Goal: Task Accomplishment & Management: Complete application form

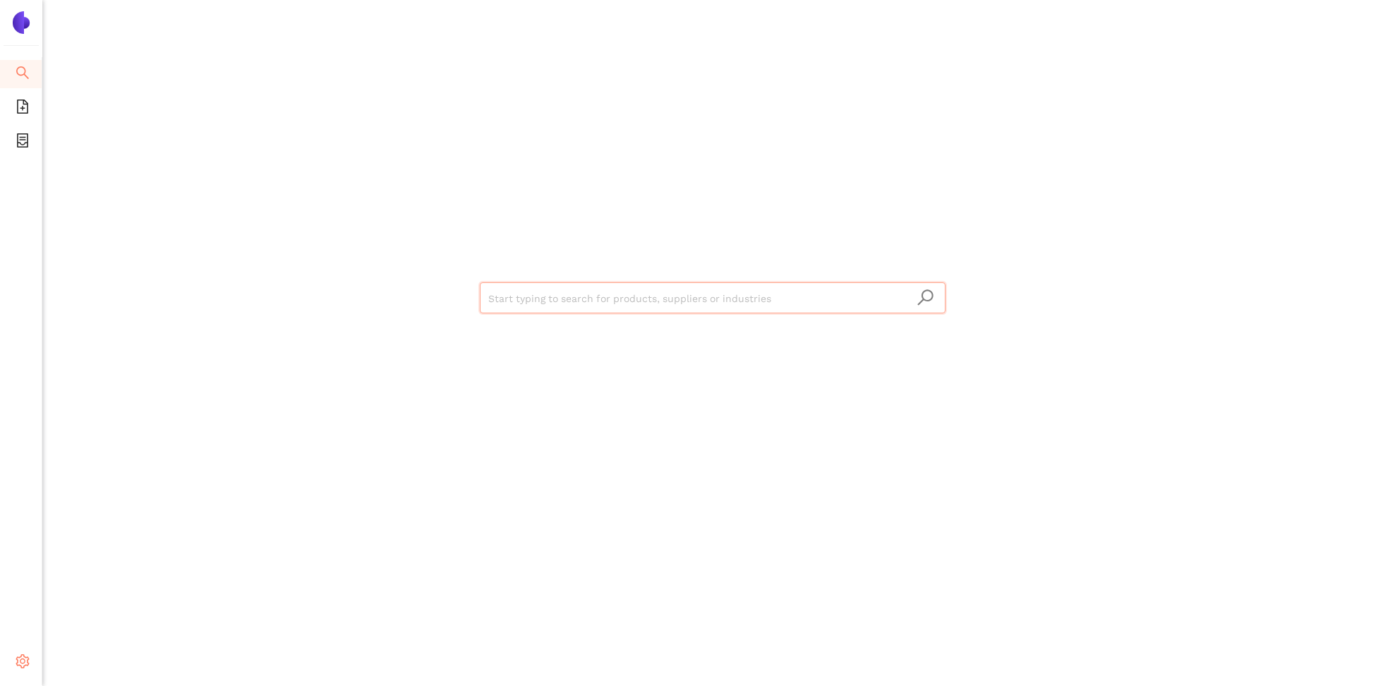
click at [15, 654] on div "Settings" at bounding box center [21, 663] width 42 height 28
click at [120, 564] on span "Internal Area" at bounding box center [102, 559] width 63 height 11
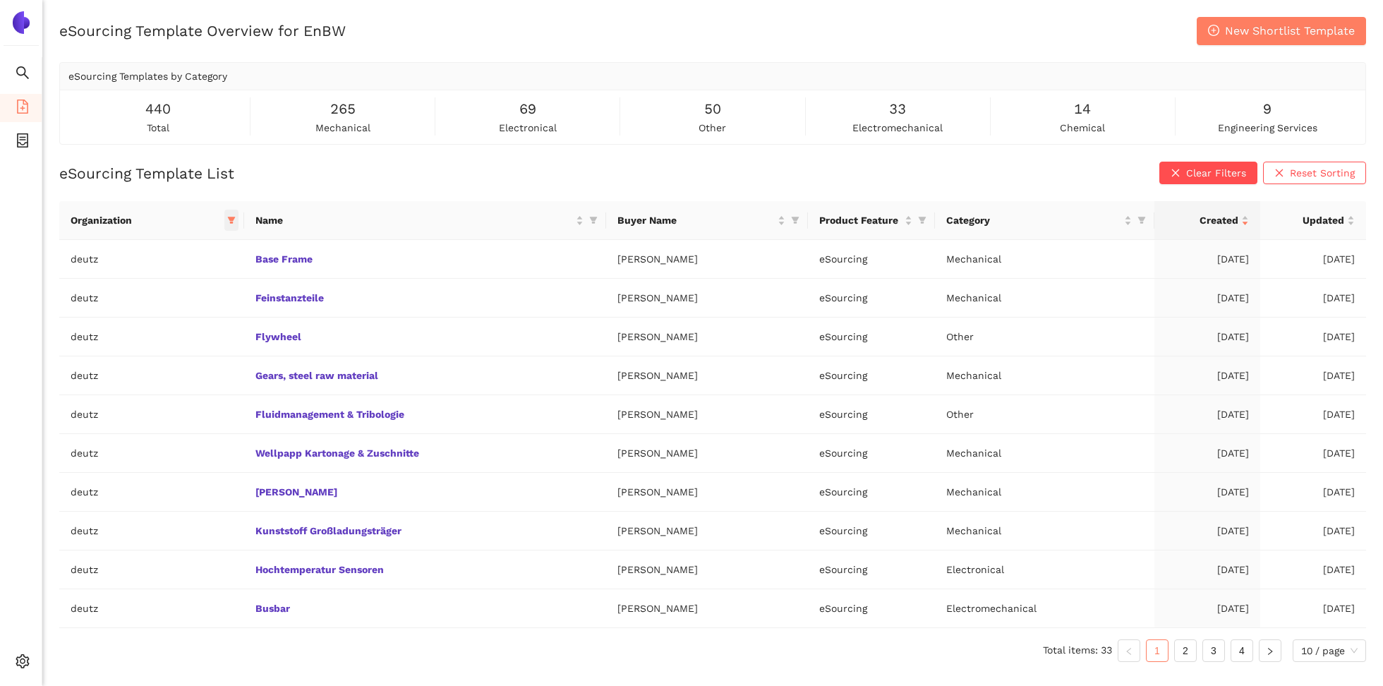
click at [230, 218] on icon "filter" at bounding box center [232, 220] width 8 height 7
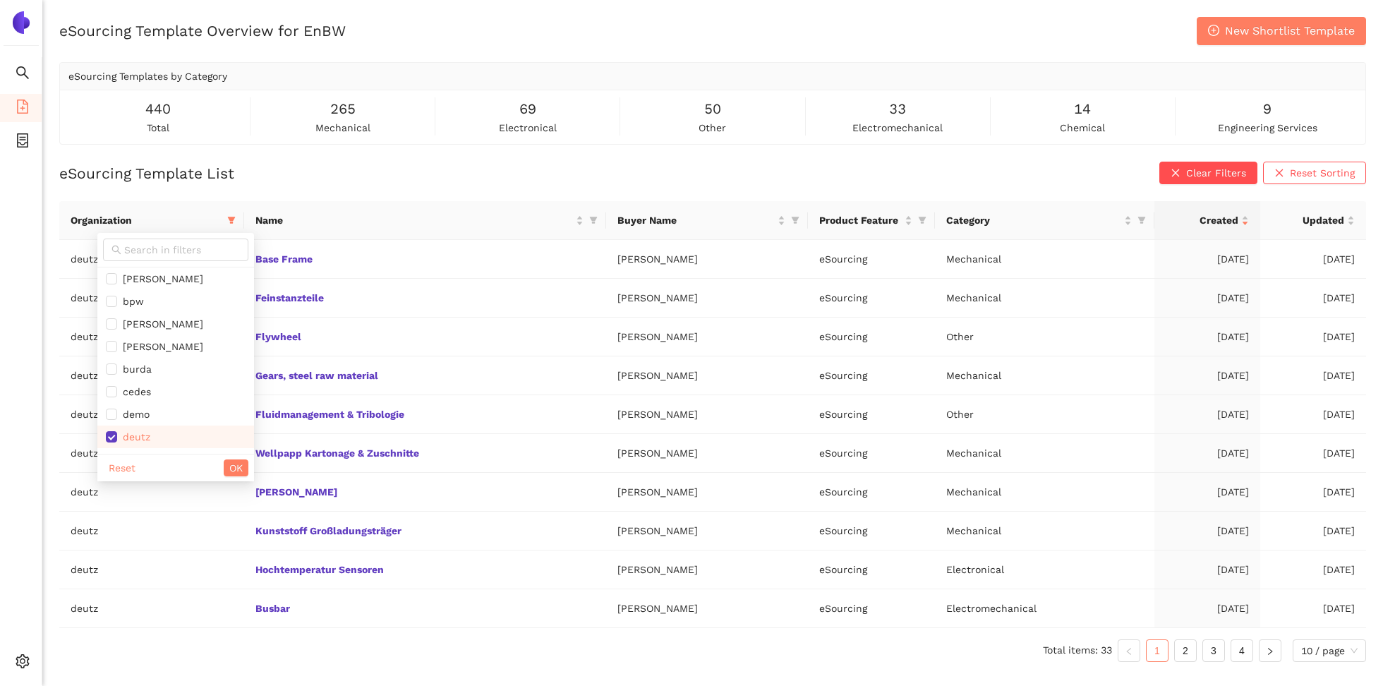
scroll to position [313, 0]
click at [169, 322] on span "deutz" at bounding box center [176, 330] width 140 height 16
checkbox input "false"
click at [158, 344] on span "enbw" at bounding box center [176, 347] width 140 height 16
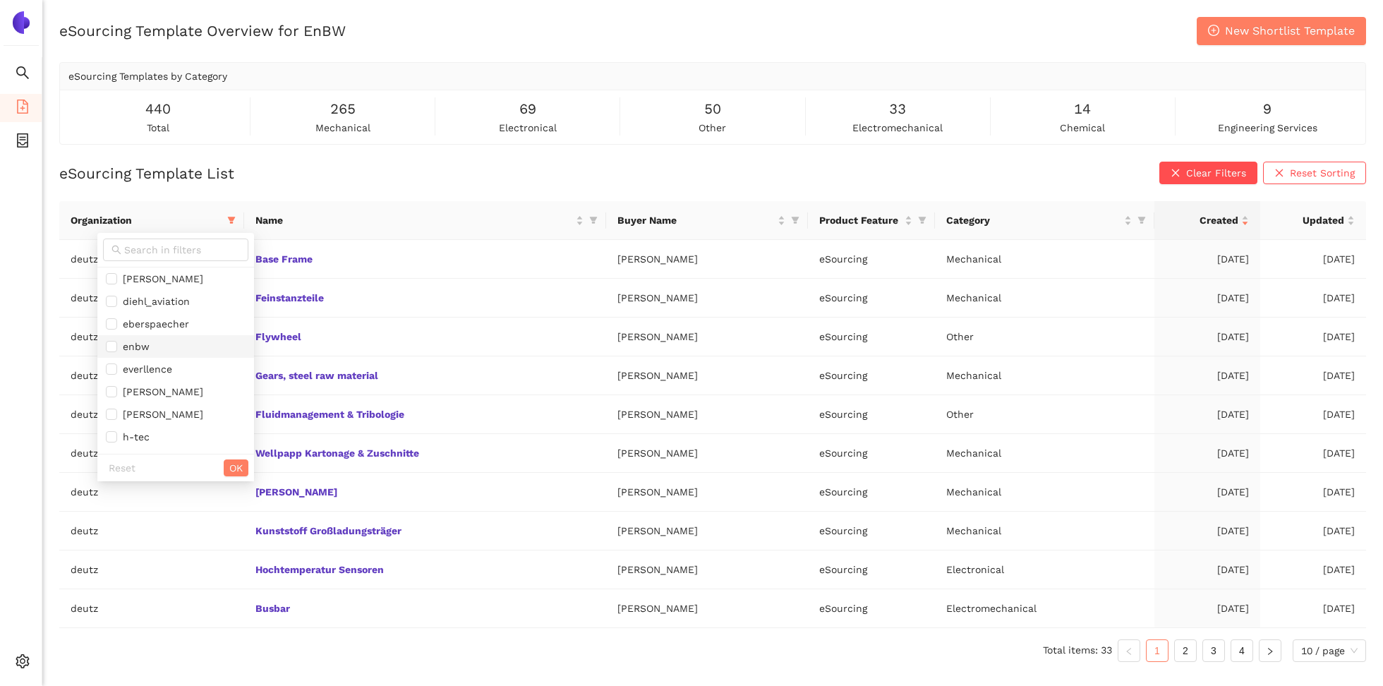
checkbox input "true"
click at [229, 468] on span "OK" at bounding box center [235, 468] width 13 height 16
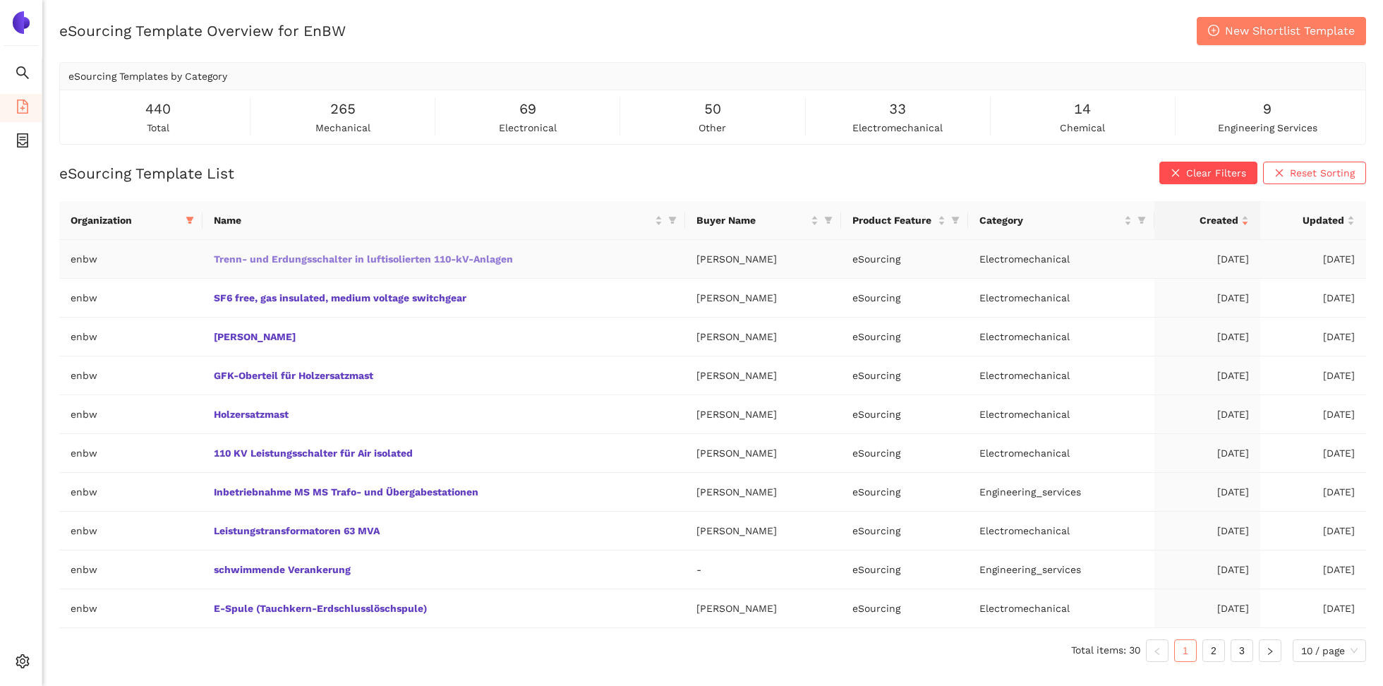
click at [0, 0] on link "Trenn- und Erdungsschalter in luftisolierten 110-kV-Anlagen" at bounding box center [0, 0] width 0 height 0
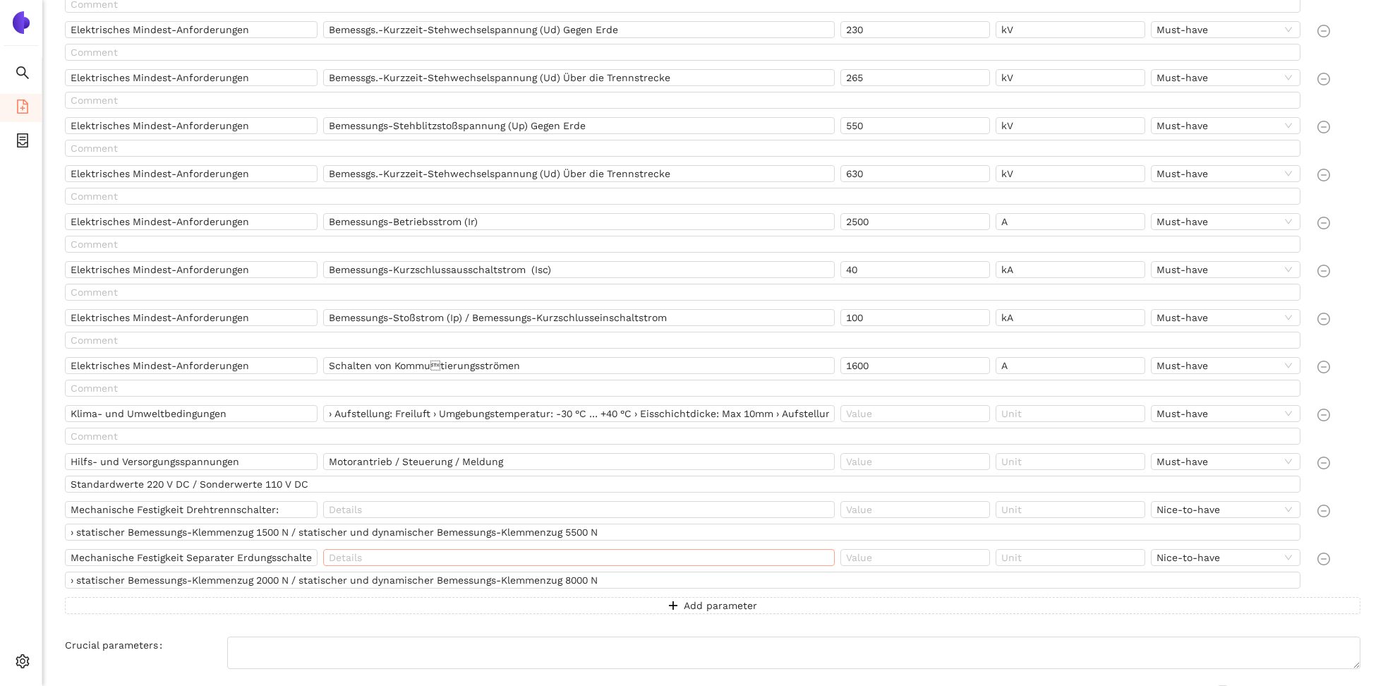
scroll to position [648, 0]
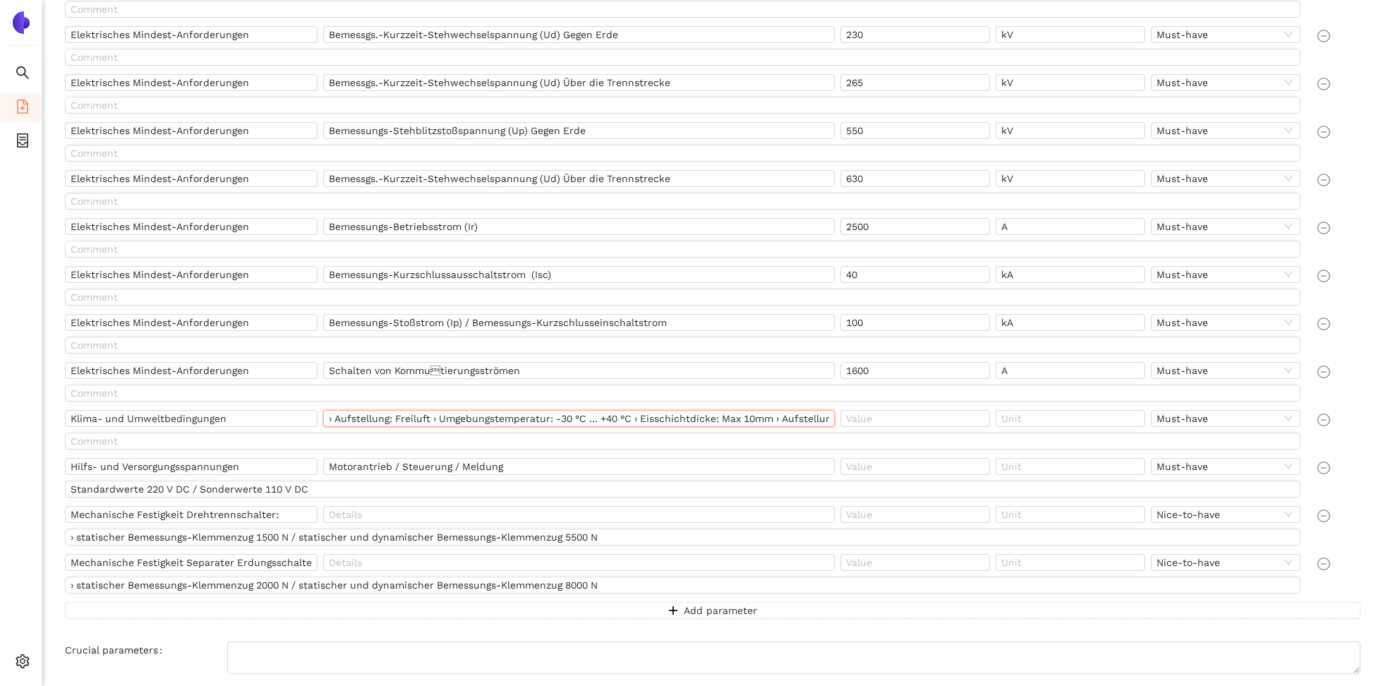
click at [563, 415] on input "› Aufstellung: Freiluft › Umgebungstemperatur: -30 °C … +40 °C › Eisschichtdick…" at bounding box center [579, 418] width 512 height 17
click at [326, 418] on input "› Aufstellung: Freiluft › Umgebungstemperatur: -30 °C … +40 °C › Eisschichtdick…" at bounding box center [579, 418] width 512 height 17
click at [777, 410] on input "› Aufstellung: Freiluft › Umgebungstemperatur: -30 °C … +40 °C › Eisschichtdick…" at bounding box center [579, 418] width 512 height 17
click at [763, 411] on input "› Aufstellung: Freiluft › Umgebungstemperatur: -30 °C … +40 °C › Eisschichtdick…" at bounding box center [579, 418] width 512 height 17
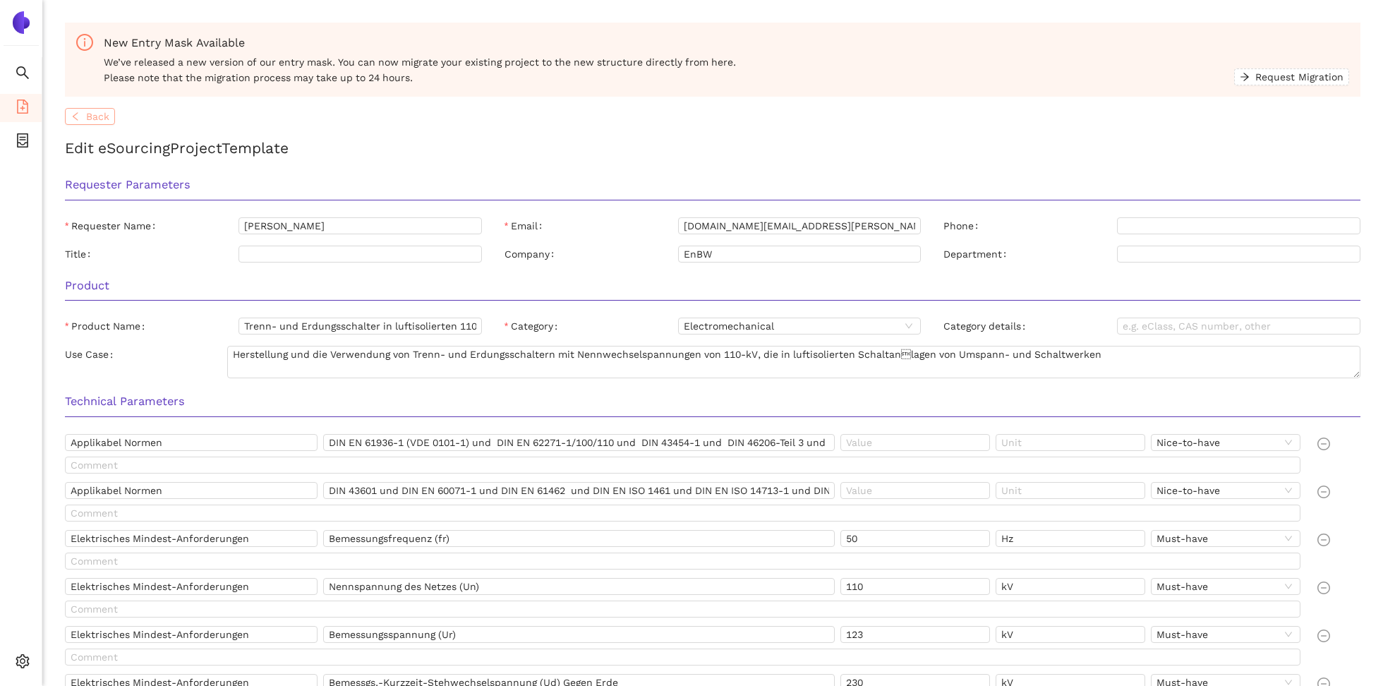
scroll to position [0, 0]
click at [92, 121] on span "Back" at bounding box center [97, 117] width 23 height 16
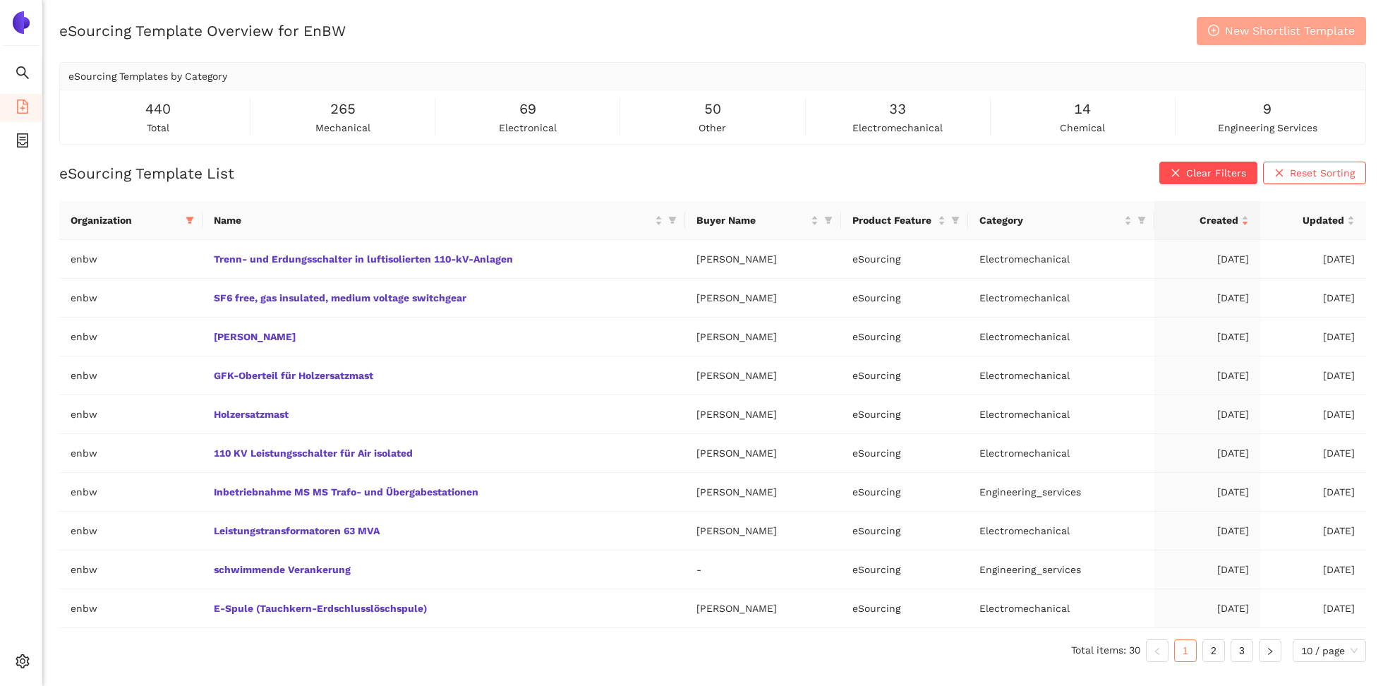
click at [1250, 32] on span "New Shortlist Template" at bounding box center [1290, 31] width 130 height 18
click at [19, 658] on icon "setting" at bounding box center [23, 661] width 14 height 14
click at [104, 556] on span "Internal Area" at bounding box center [102, 559] width 63 height 11
